Goal: Browse casually

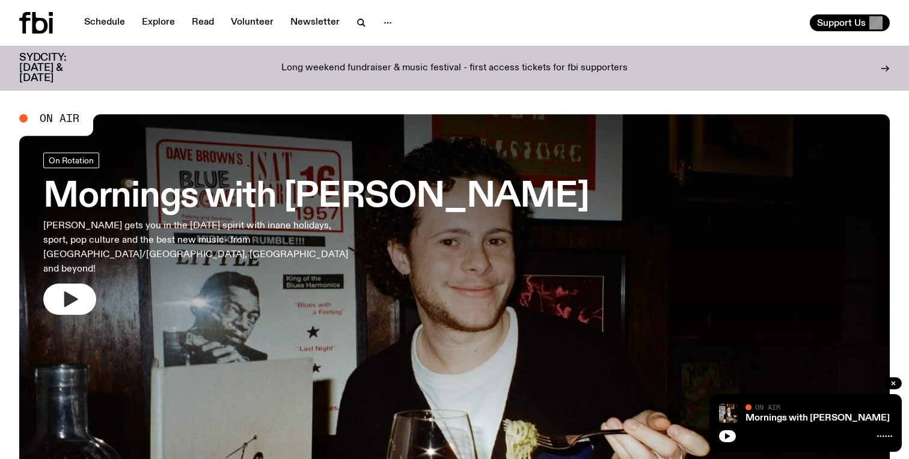
click at [72, 290] on icon "button" at bounding box center [69, 299] width 19 height 19
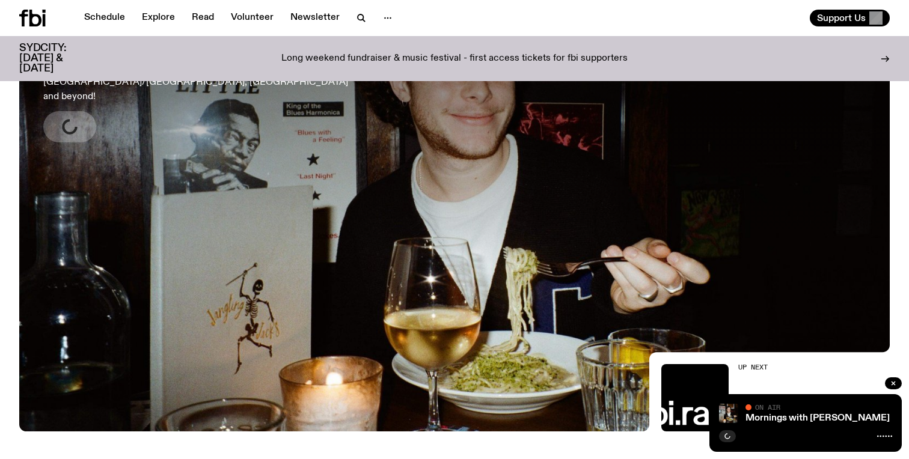
scroll to position [50, 0]
